Goal: Navigation & Orientation: Find specific page/section

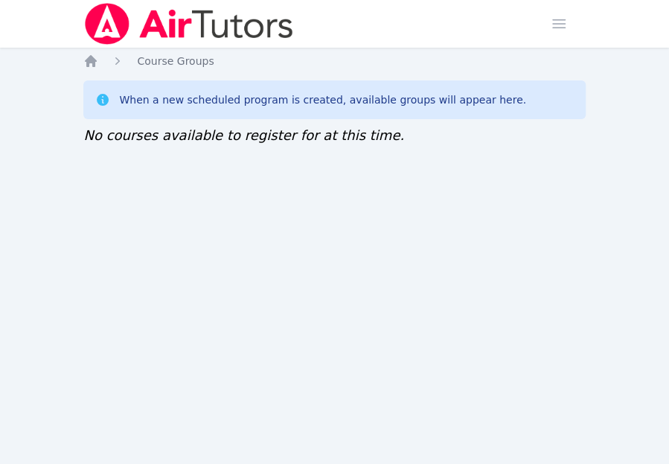
click at [115, 327] on div "Home Sessions Study Groups Students Messages Open user menu Sokha Lee Open main…" at bounding box center [334, 232] width 669 height 464
